Goal: Information Seeking & Learning: Learn about a topic

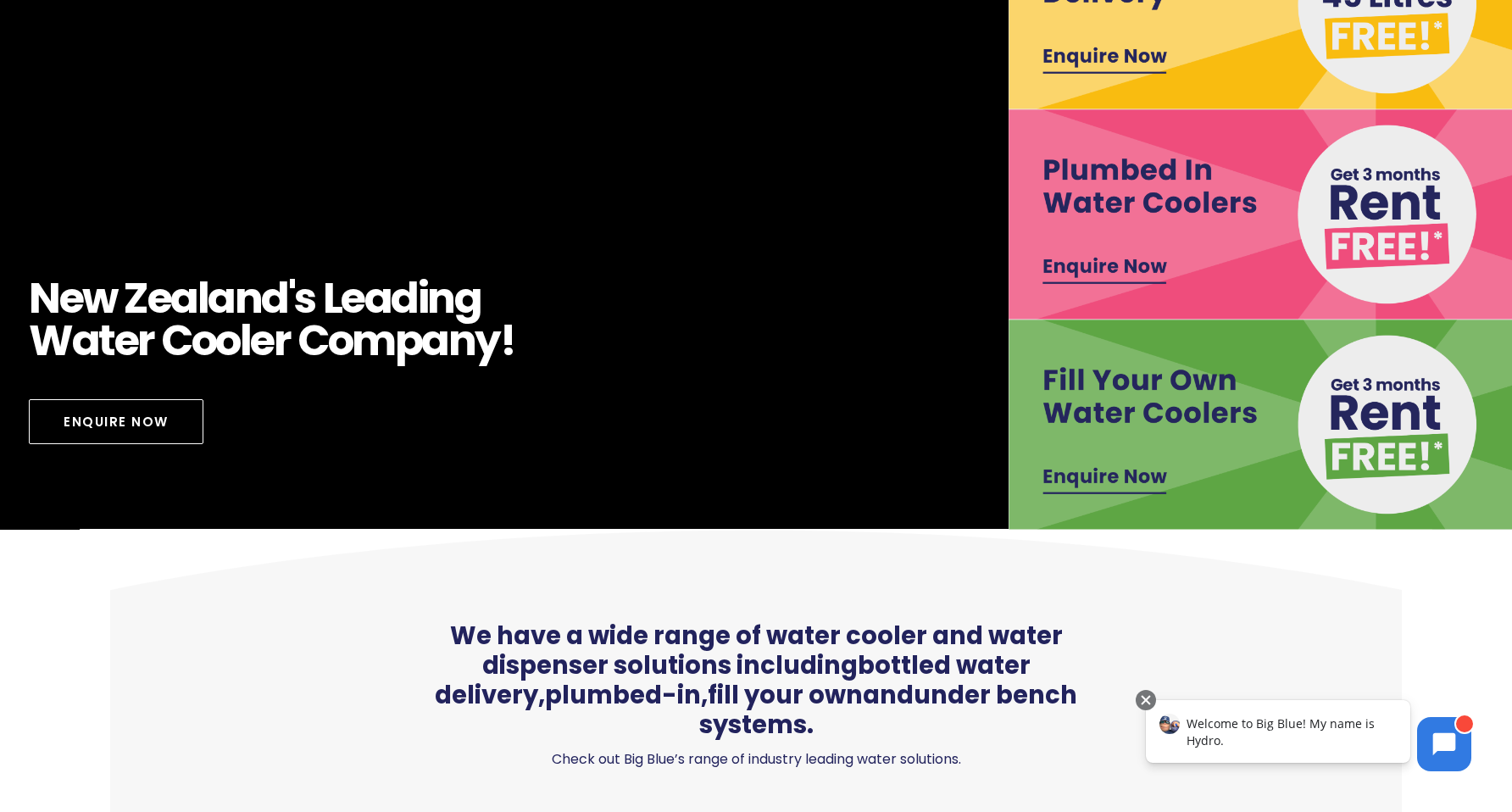
scroll to position [377, 0]
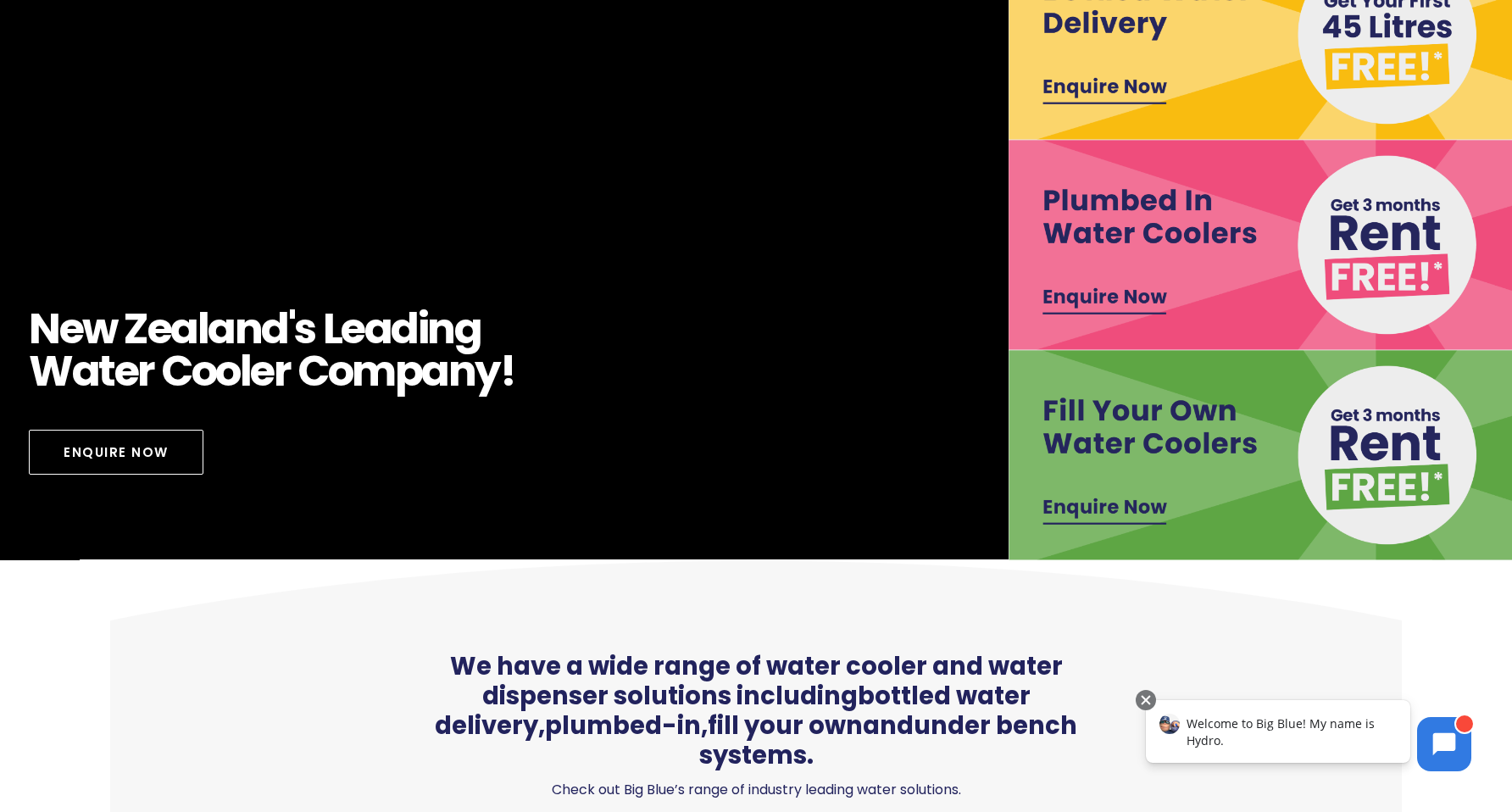
click at [1099, 299] on img at bounding box center [1261, 245] width 505 height 211
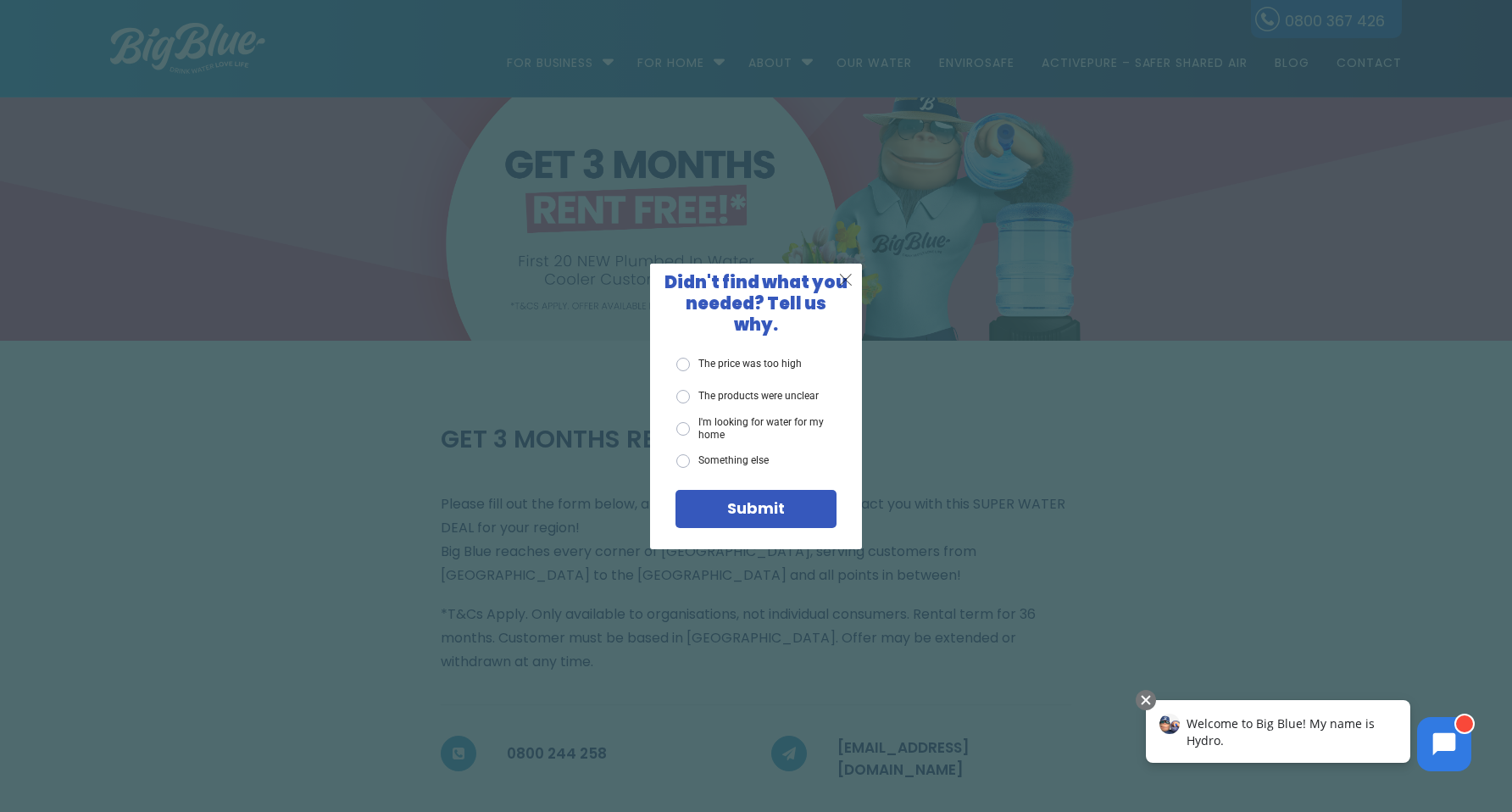
click at [839, 290] on span "X" at bounding box center [846, 279] width 16 height 22
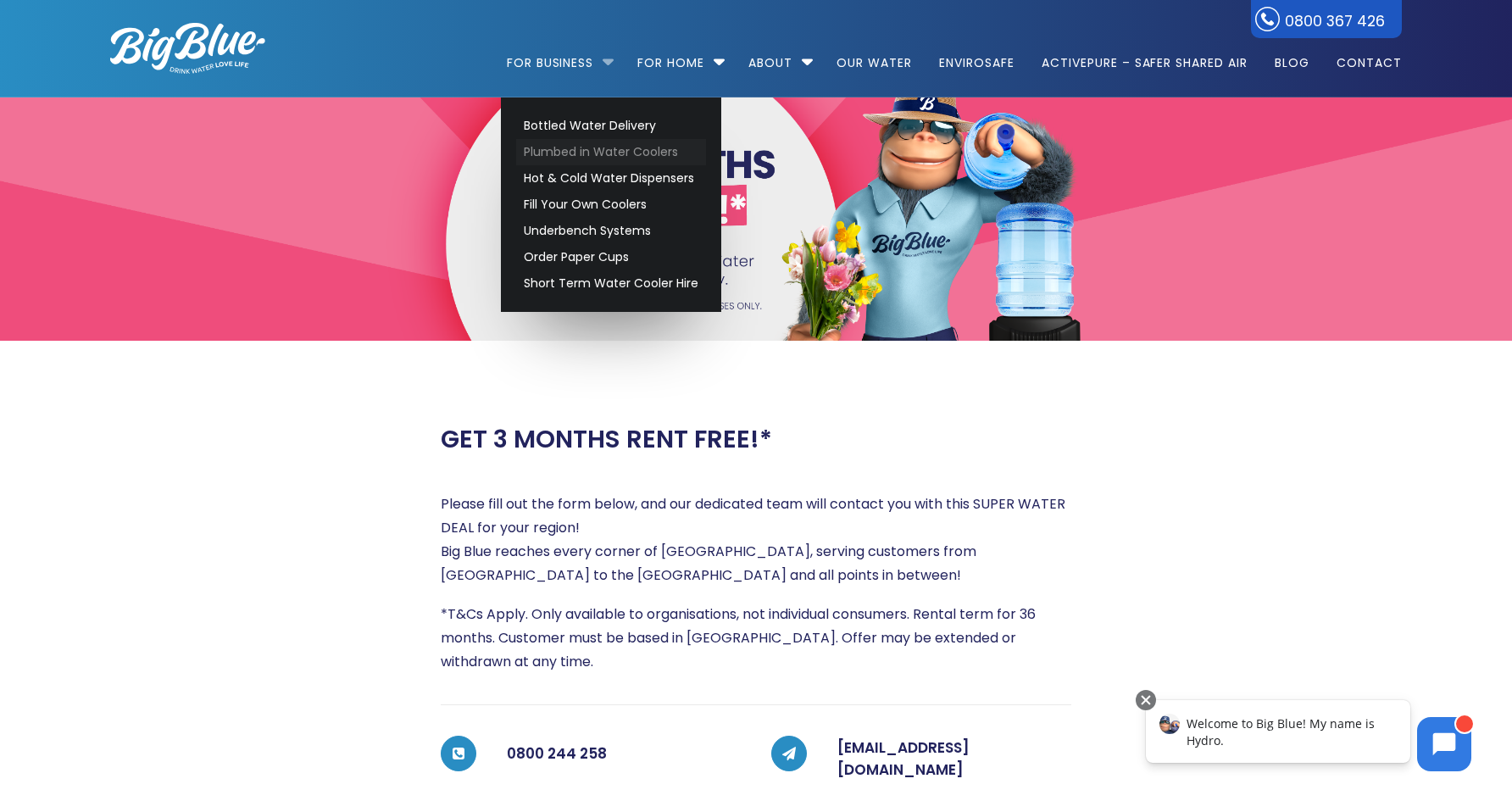
click at [566, 155] on link "Plumbed in Water Coolers" at bounding box center [611, 152] width 190 height 26
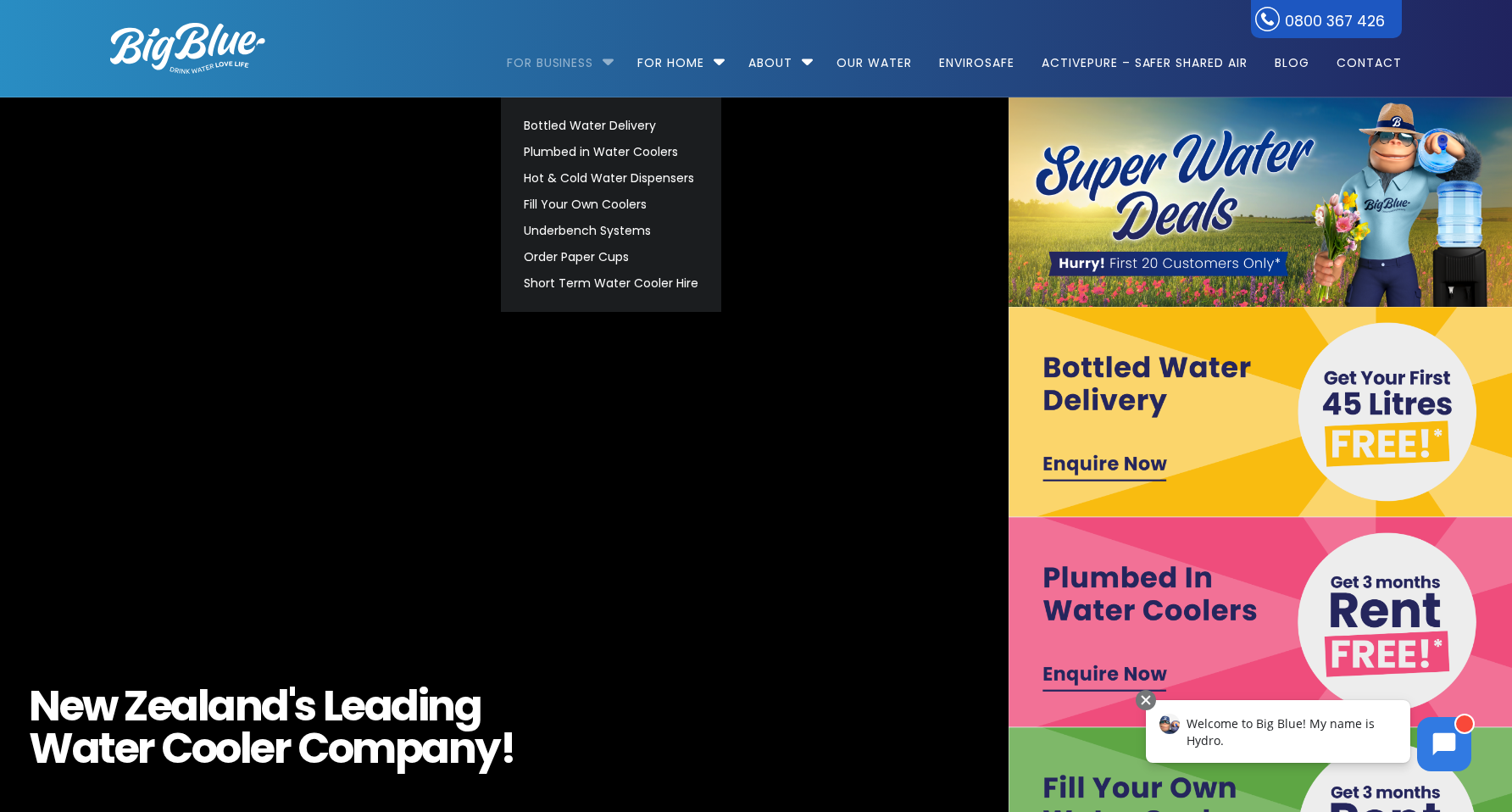
click at [547, 67] on link "For Business" at bounding box center [556, 54] width 99 height 110
